Goal: Information Seeking & Learning: Understand process/instructions

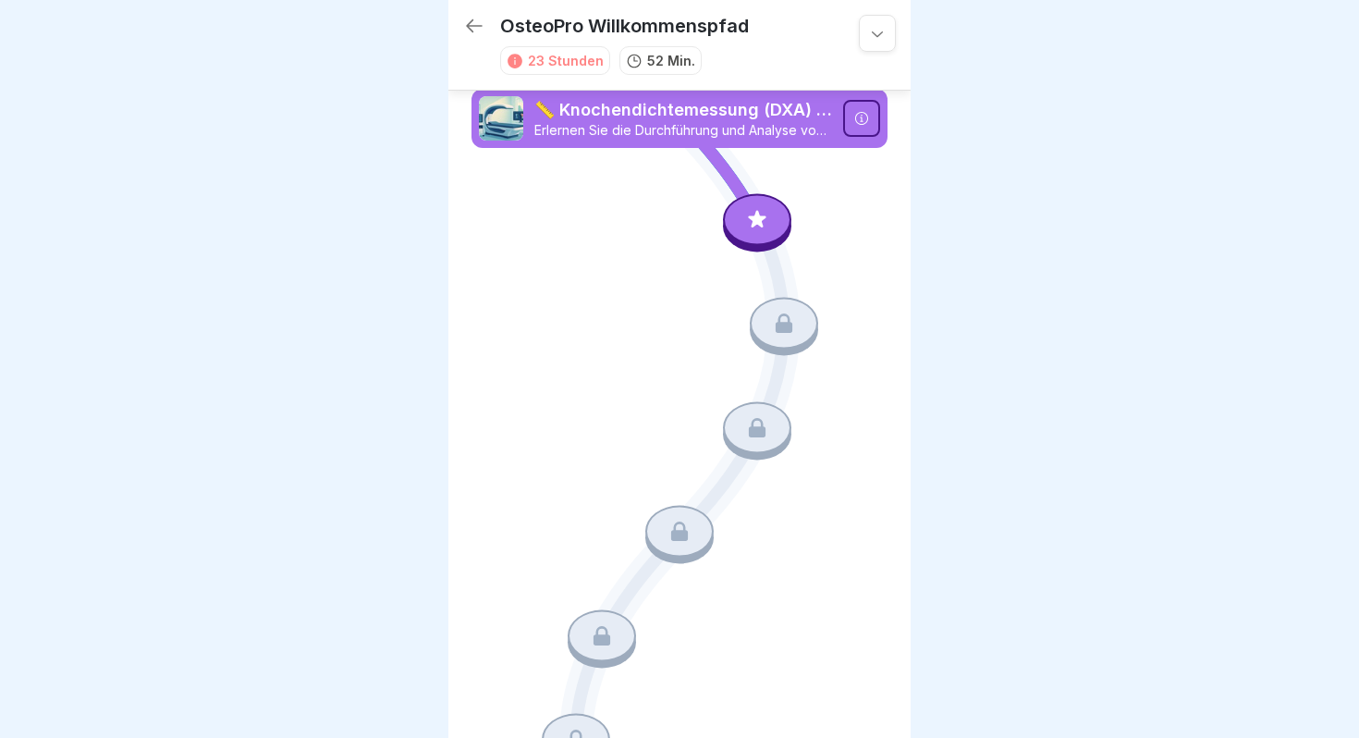
click at [866, 116] on icon at bounding box center [861, 118] width 13 height 13
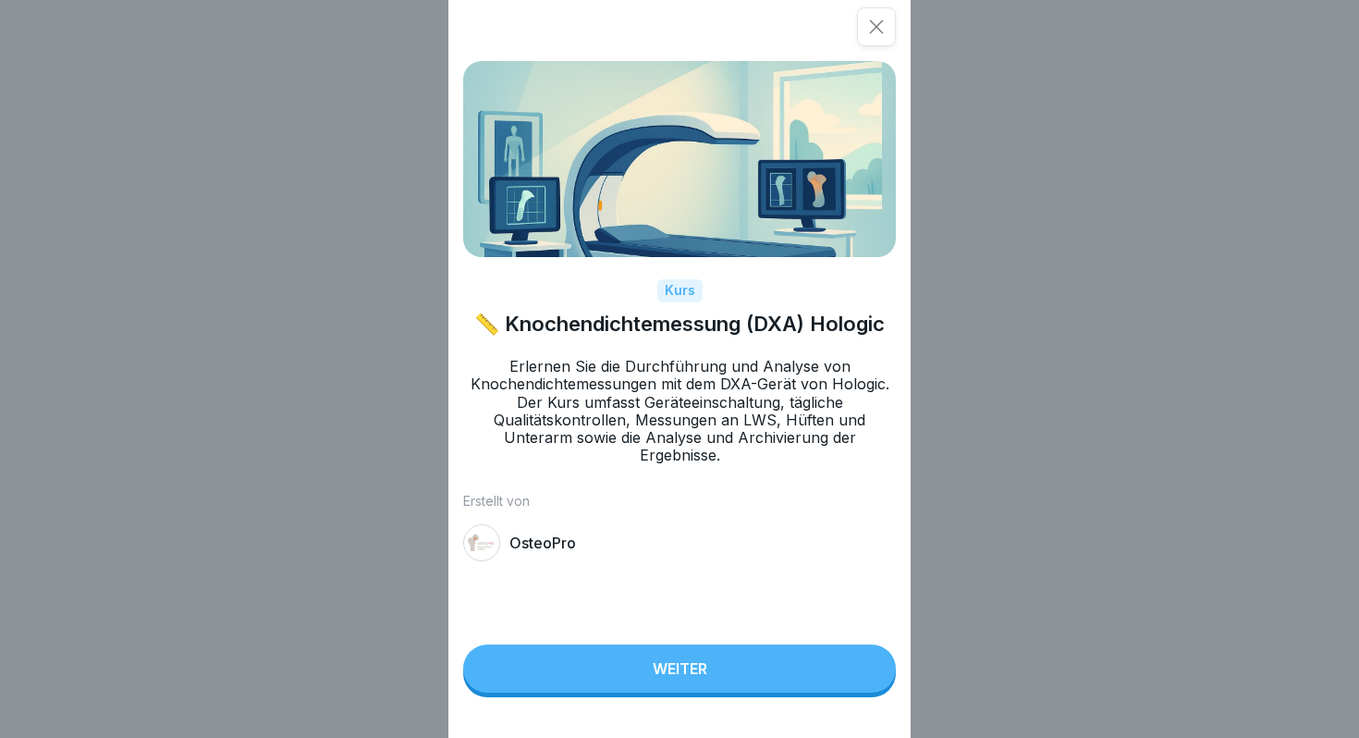
click at [690, 670] on div "Weiter" at bounding box center [680, 668] width 55 height 17
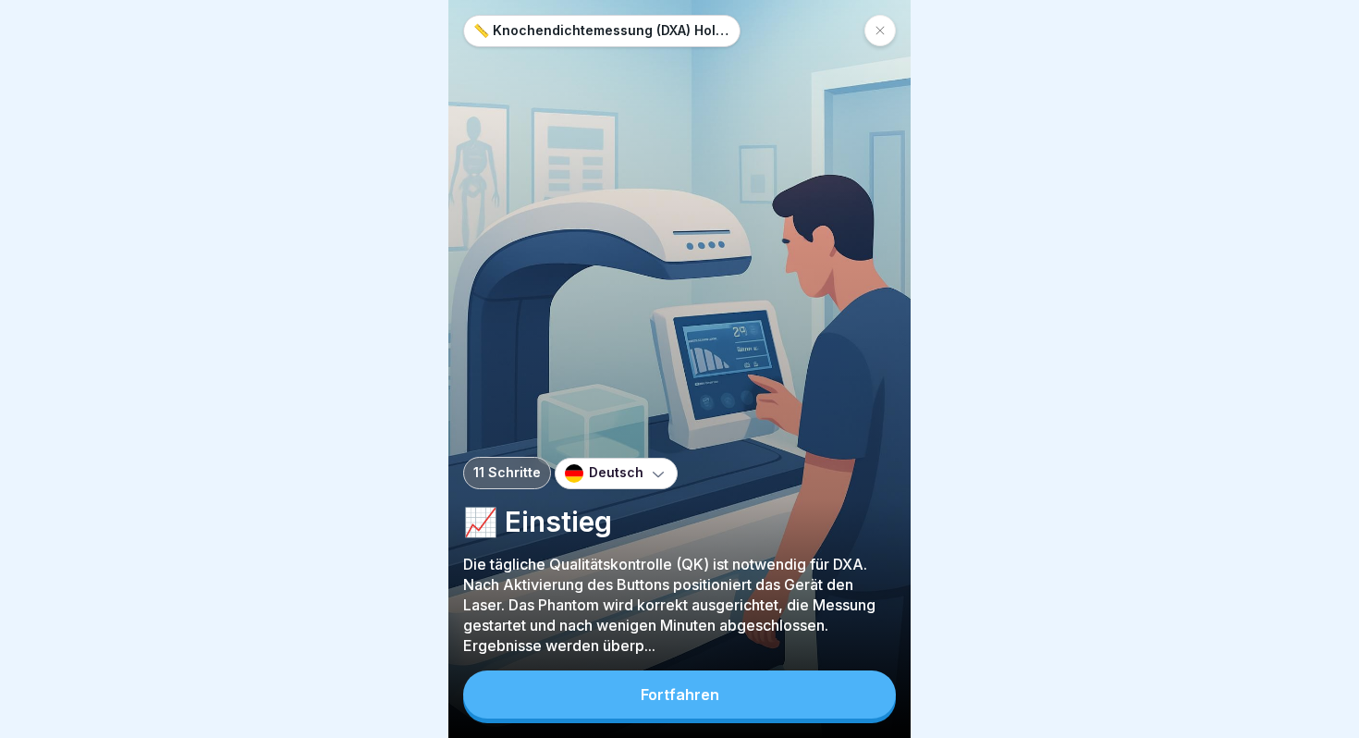
click at [682, 703] on button "Fortfahren" at bounding box center [679, 694] width 433 height 48
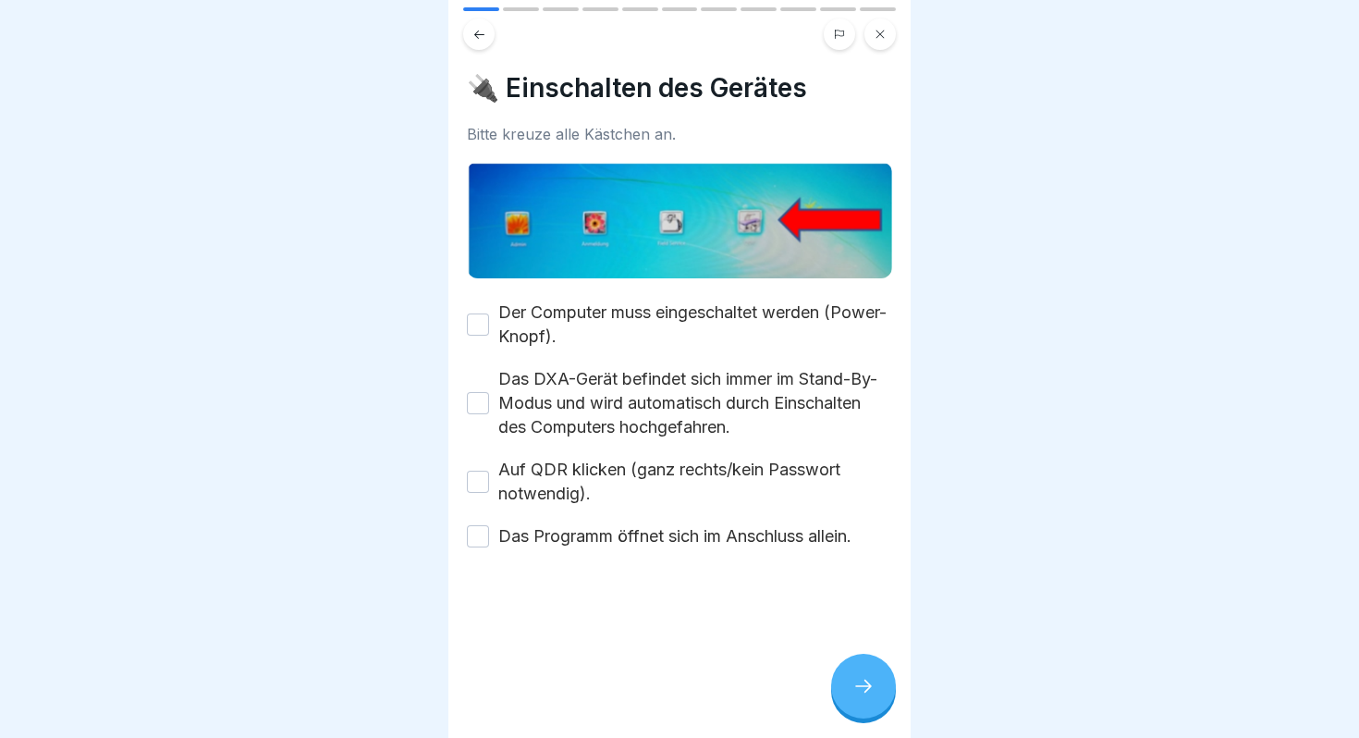
click at [479, 323] on button "Der Computer muss eingeschaltet werden (Power-Knopf)." at bounding box center [478, 324] width 22 height 22
click at [478, 400] on button "Das DXA-Gerät befindet sich immer im Stand-By-Modus und wird automatisch durch …" at bounding box center [478, 403] width 22 height 22
click at [475, 486] on button "Auf QDR klicken (ganz rechts/kein Passwort notwendig)." at bounding box center [478, 482] width 22 height 22
click at [478, 537] on button "Das Programm öffnet sich im Anschluss allein." at bounding box center [478, 536] width 22 height 22
click at [869, 689] on icon at bounding box center [864, 686] width 22 height 22
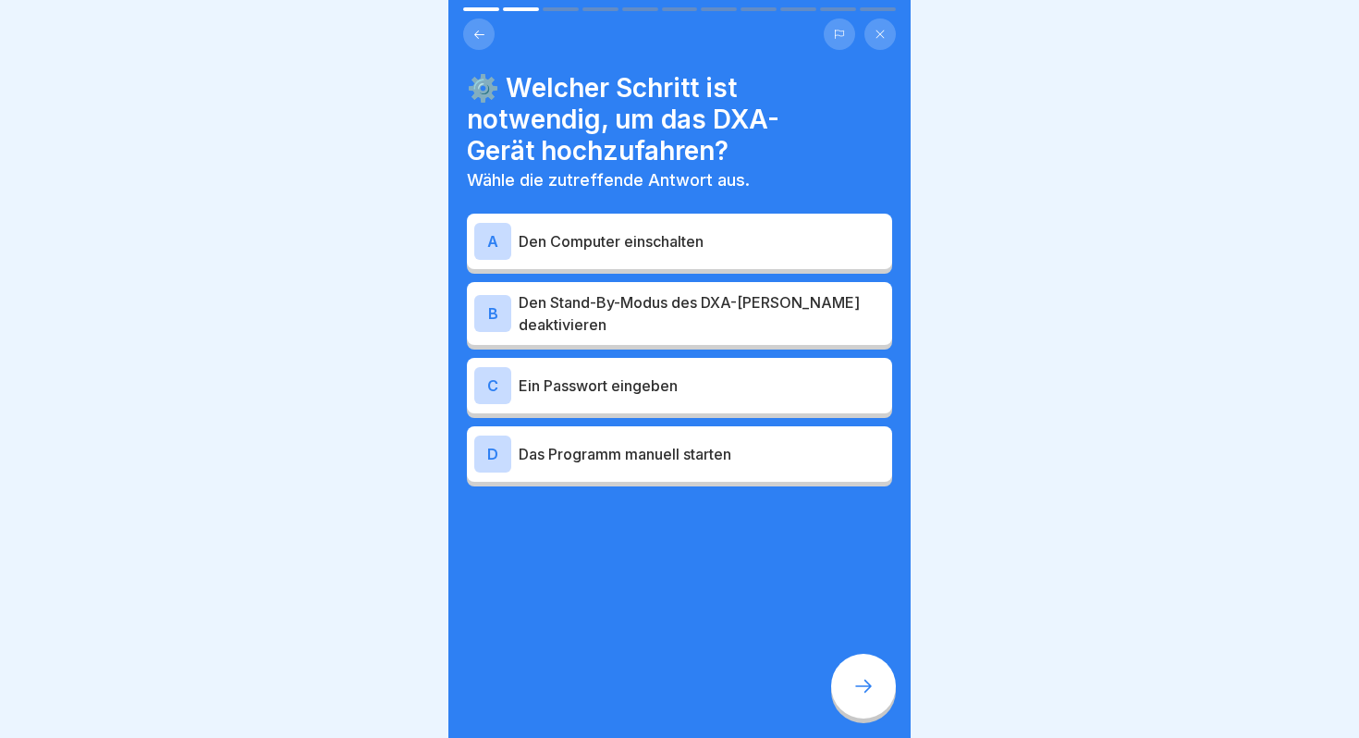
click at [689, 240] on p "Den Computer einschalten" at bounding box center [702, 241] width 366 height 22
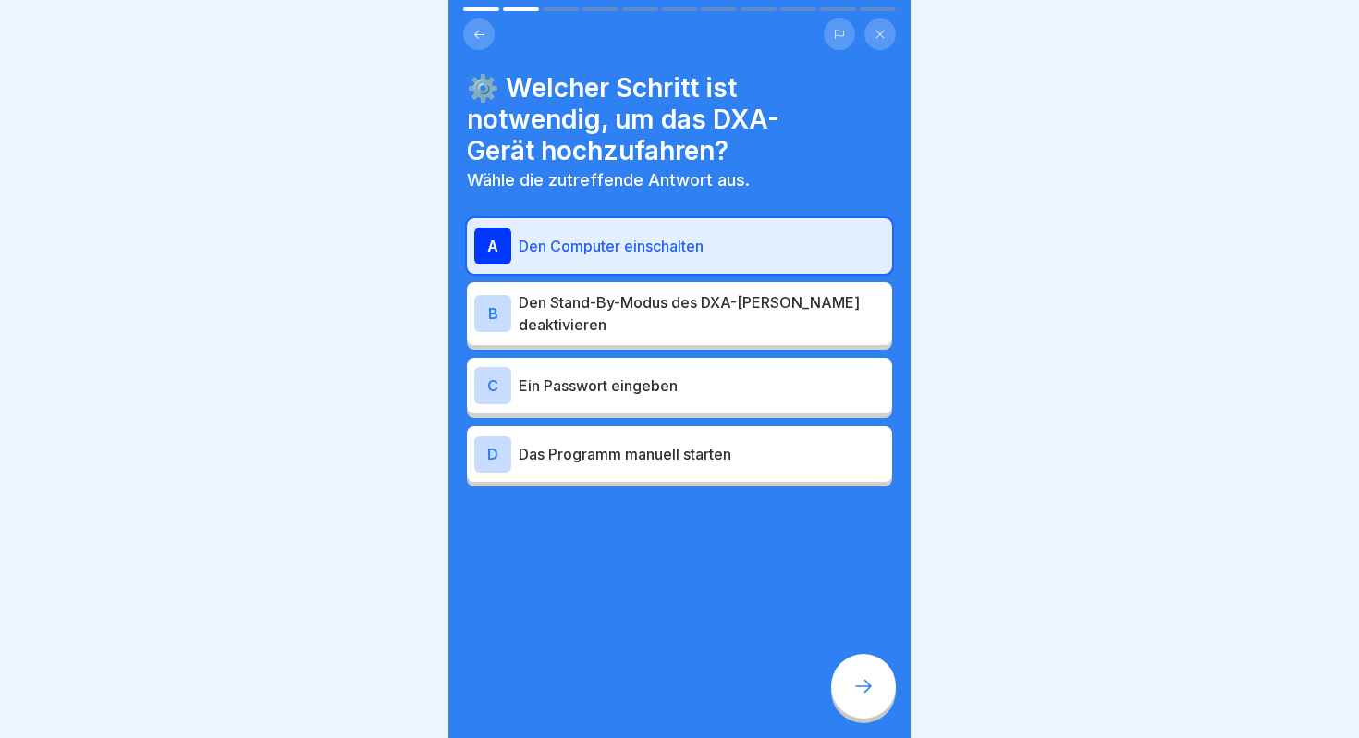
click at [652, 308] on p "Den Stand-By-Modus des DXA-[PERSON_NAME] deaktivieren" at bounding box center [702, 313] width 366 height 44
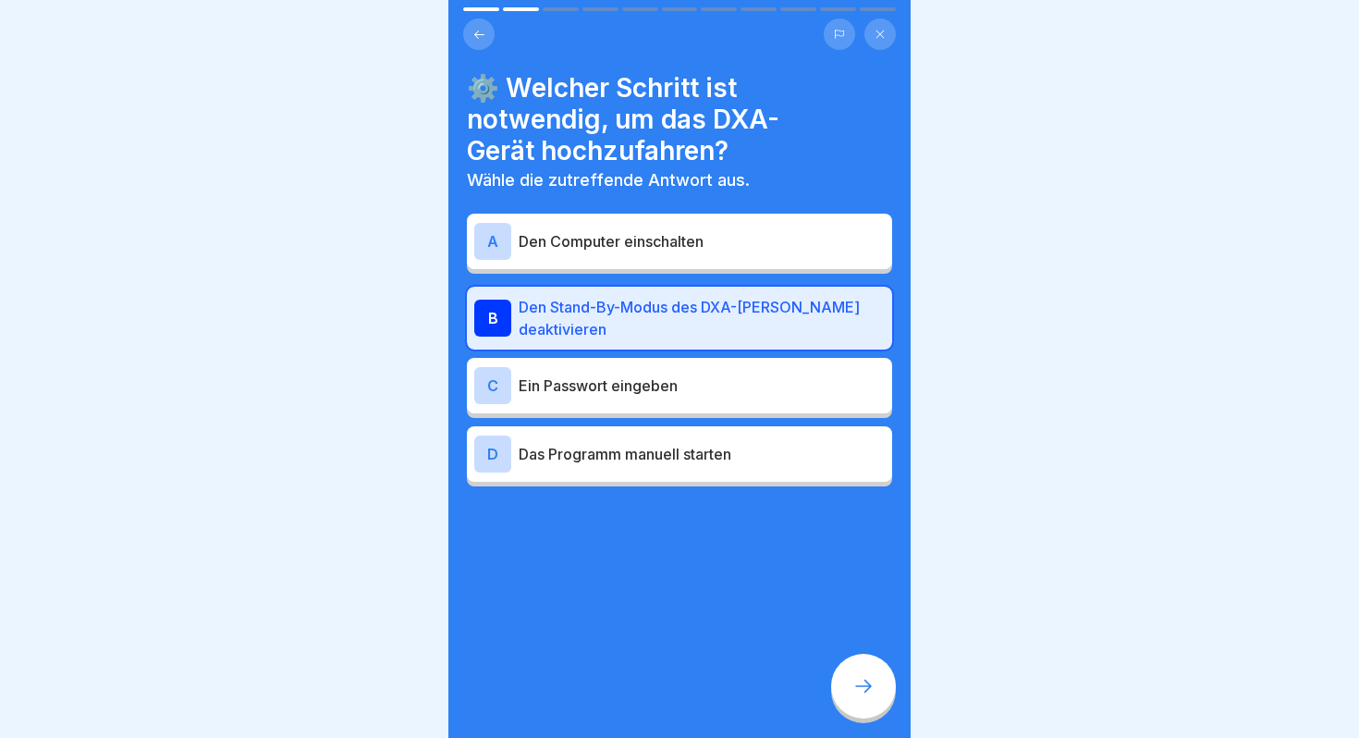
click at [647, 375] on p "Ein Passwort eingeben" at bounding box center [702, 386] width 366 height 22
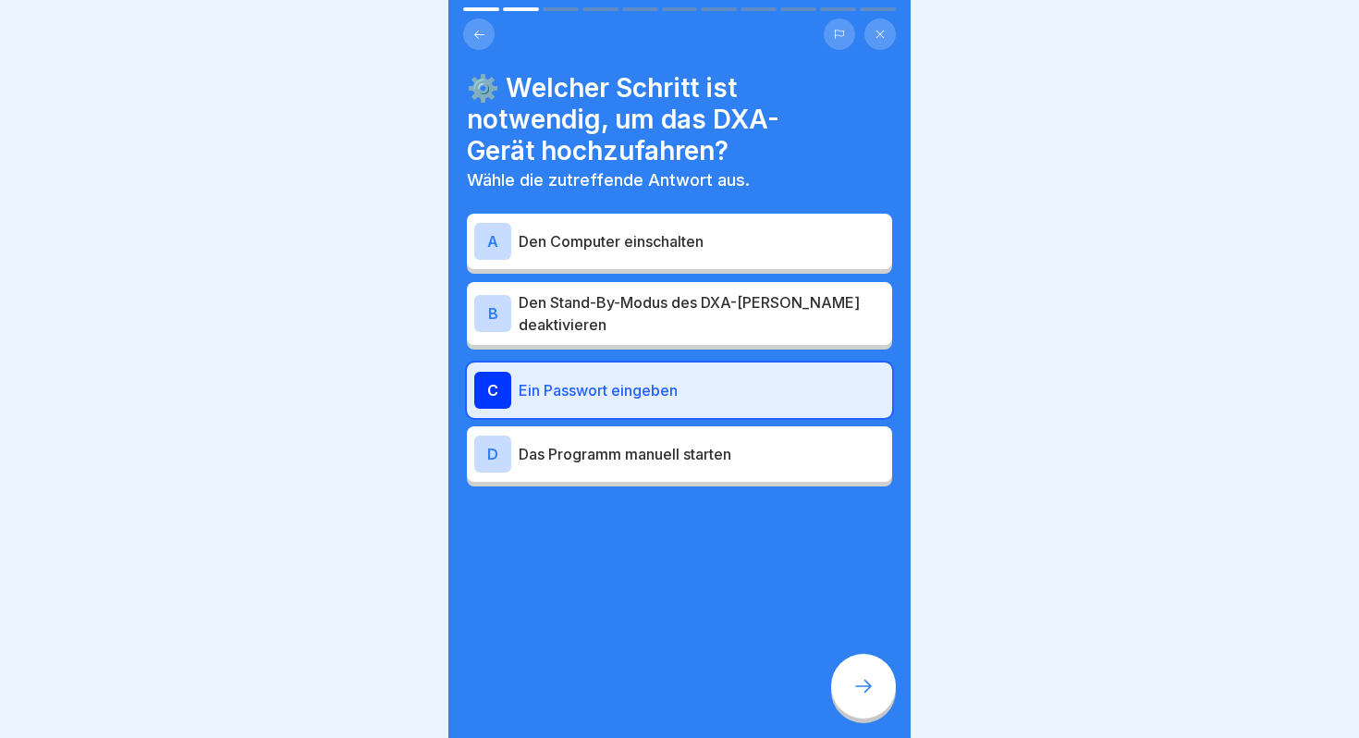
click at [662, 446] on p "Das Programm manuell starten" at bounding box center [702, 454] width 366 height 22
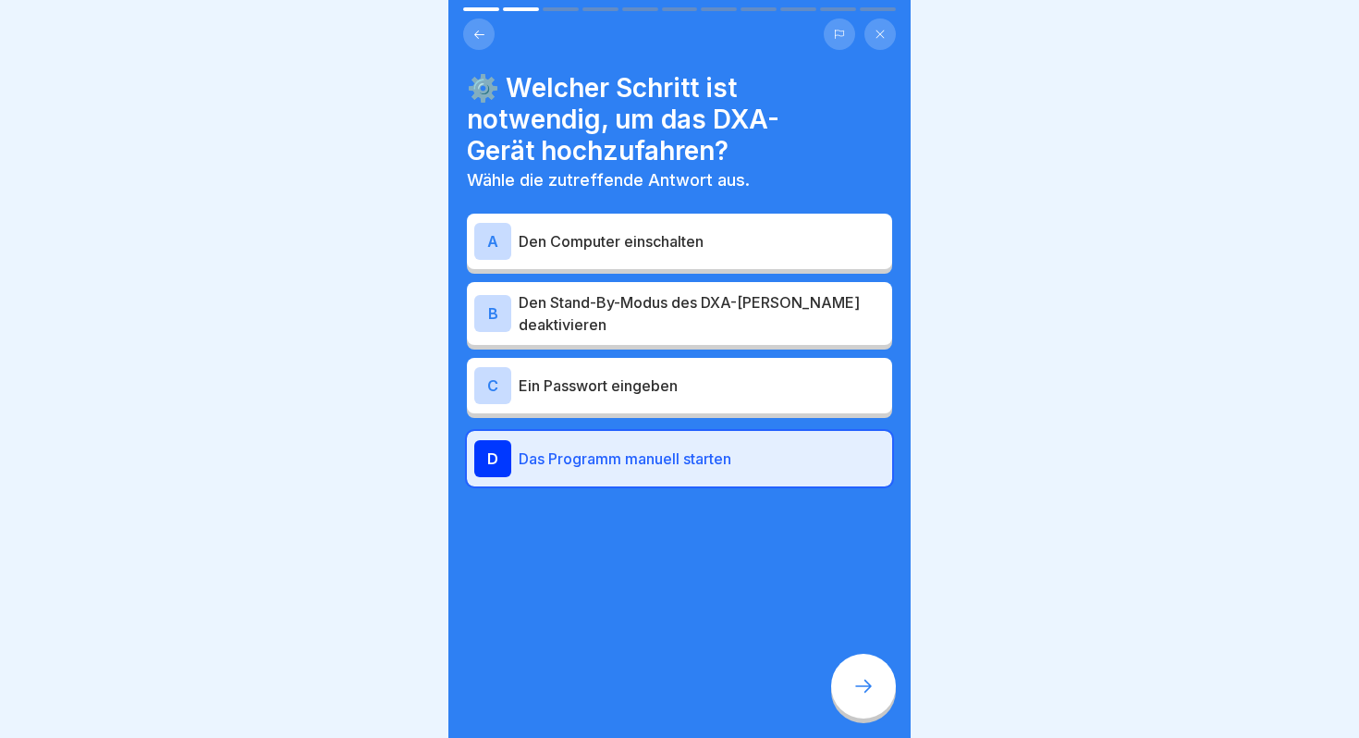
click at [691, 656] on div "⚙️ Welcher Schritt ist notwendig, um das DXA-Gerät hochzufahren? Wähle die zutr…" at bounding box center [679, 369] width 462 height 738
click at [679, 234] on p "Den Computer einschalten" at bounding box center [702, 241] width 366 height 22
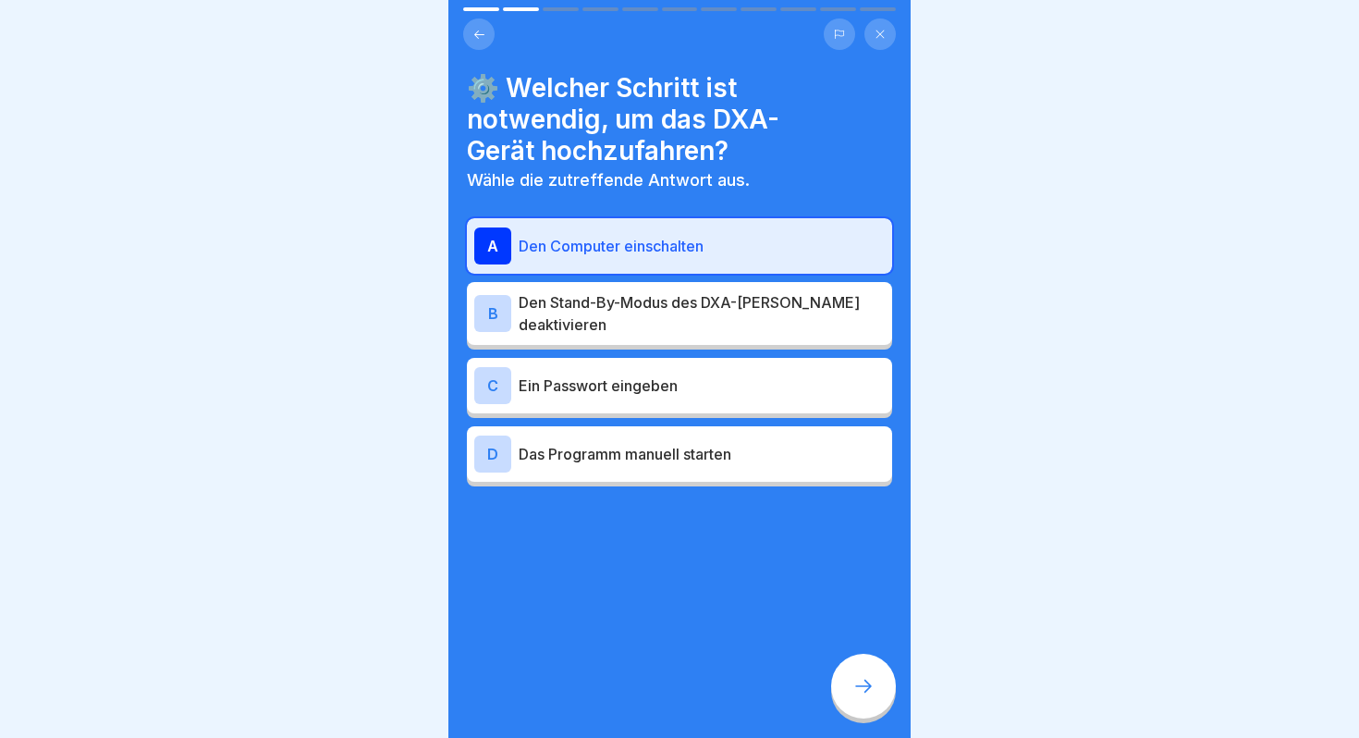
click at [870, 682] on icon at bounding box center [864, 686] width 22 height 22
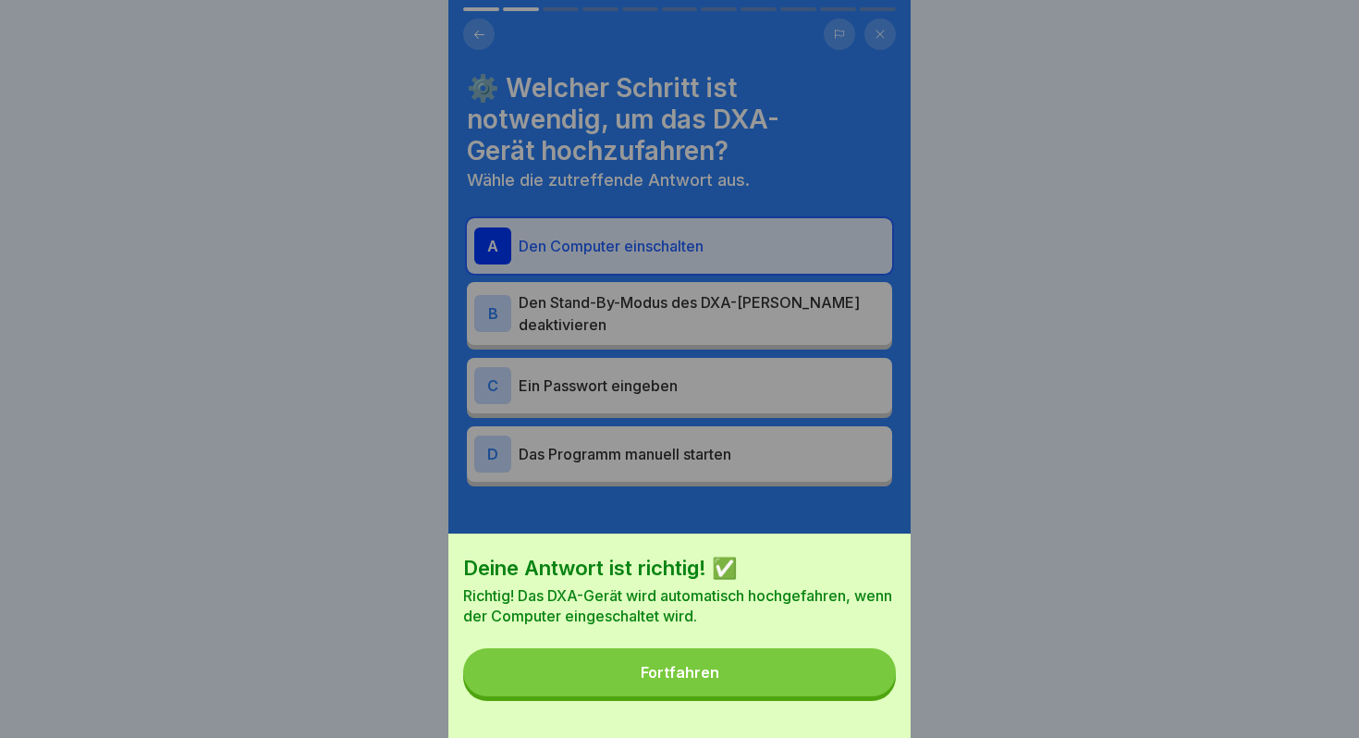
click at [694, 674] on div "Fortfahren" at bounding box center [680, 672] width 79 height 17
